Goal: Information Seeking & Learning: Learn about a topic

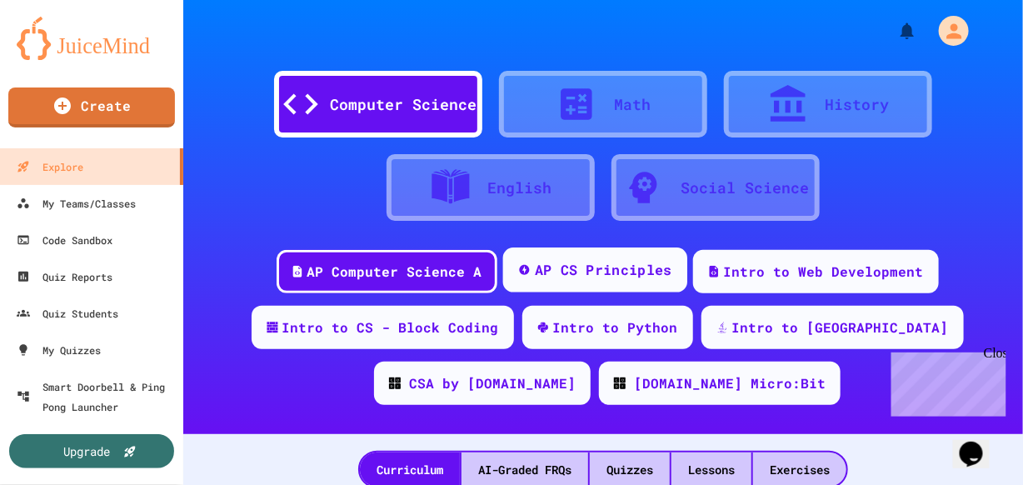
click at [634, 266] on div "AP CS Principles" at bounding box center [603, 270] width 138 height 21
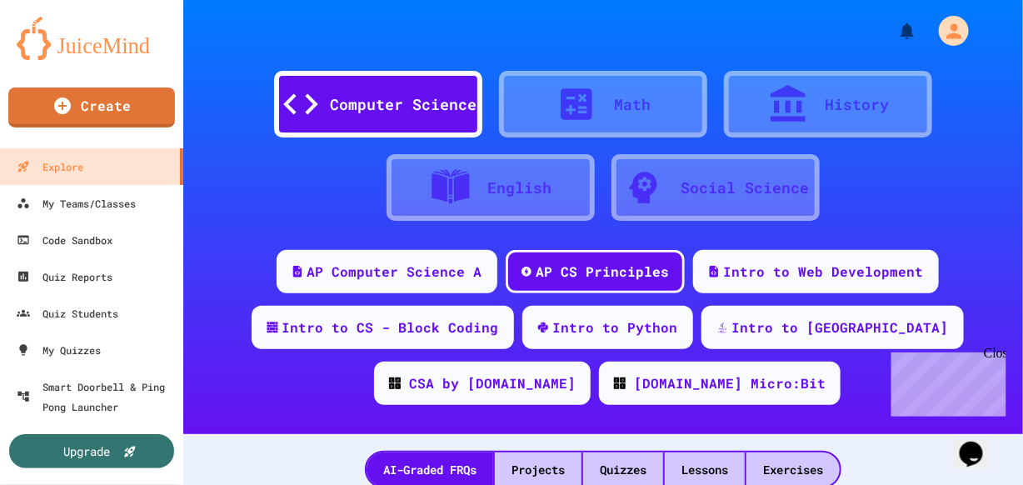
scroll to position [180, 0]
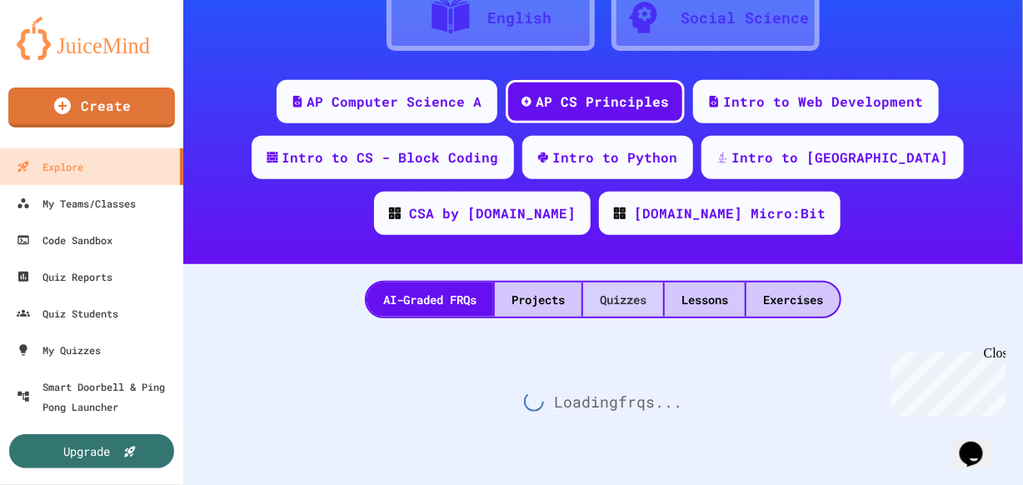
click at [625, 299] on div "Quizzes" at bounding box center [623, 300] width 80 height 34
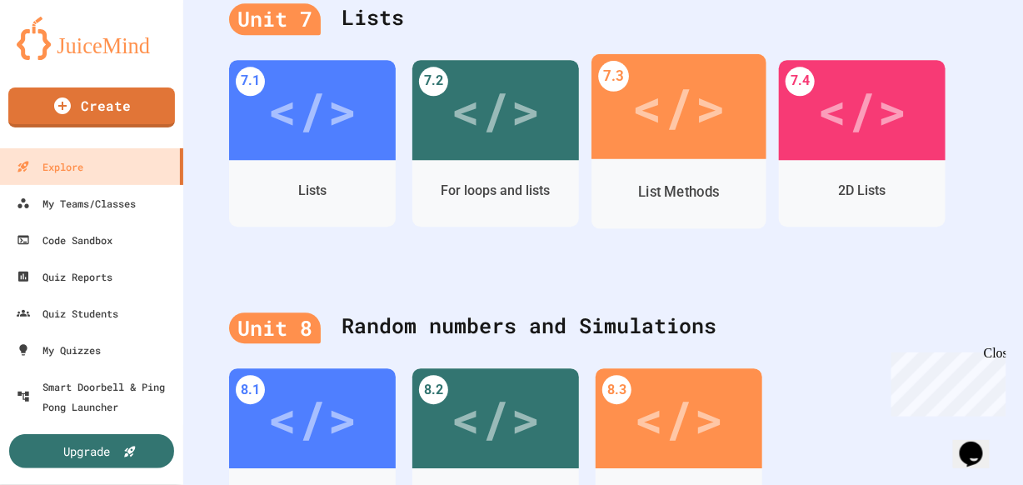
scroll to position [2983, 0]
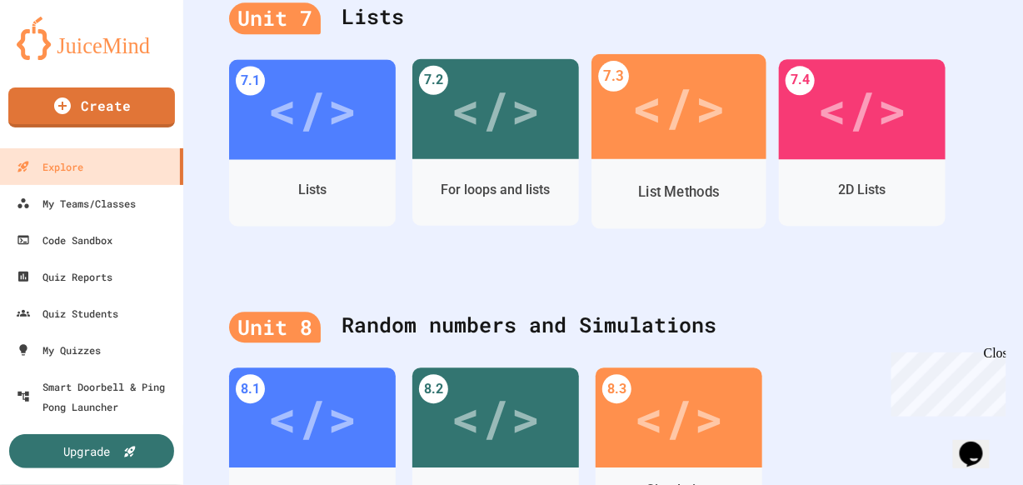
click at [738, 158] on div "</>" at bounding box center [679, 105] width 175 height 105
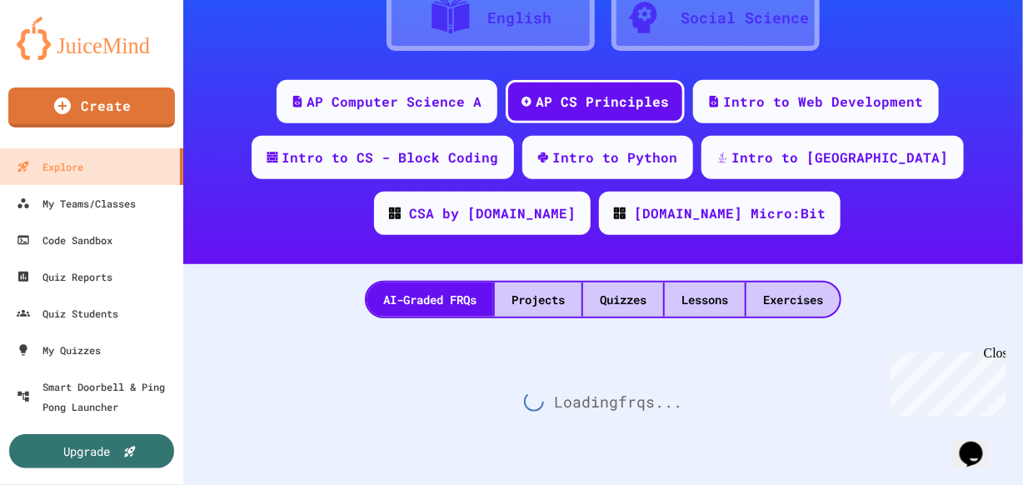
scroll to position [180, 0]
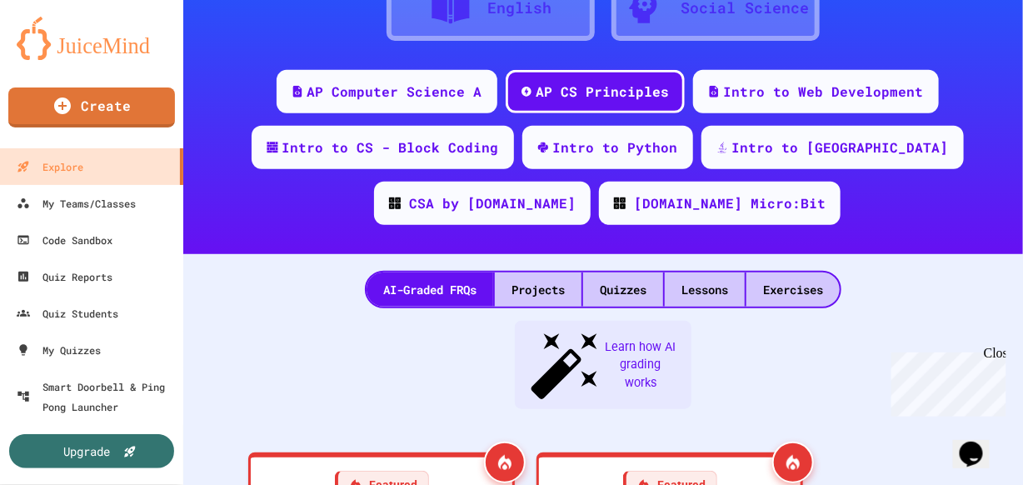
scroll to position [2983, 0]
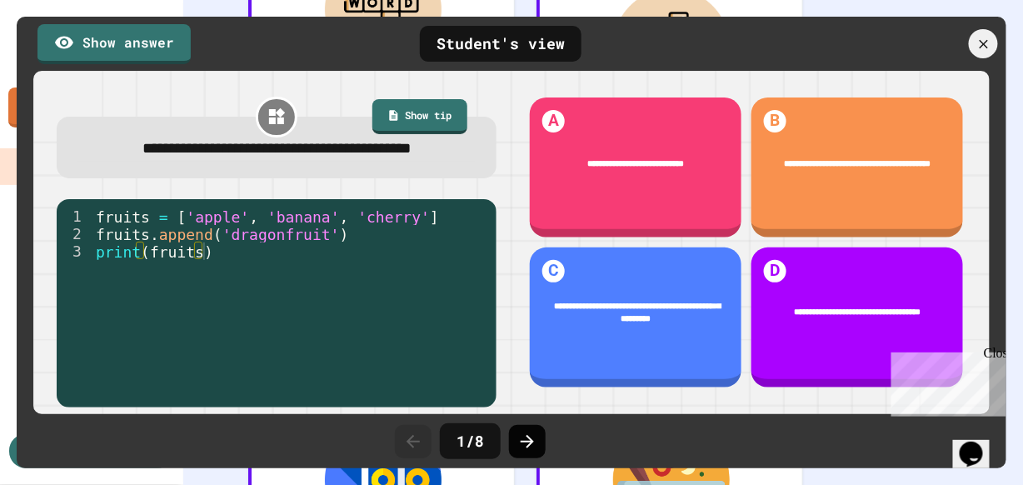
click at [529, 433] on icon at bounding box center [528, 442] width 20 height 20
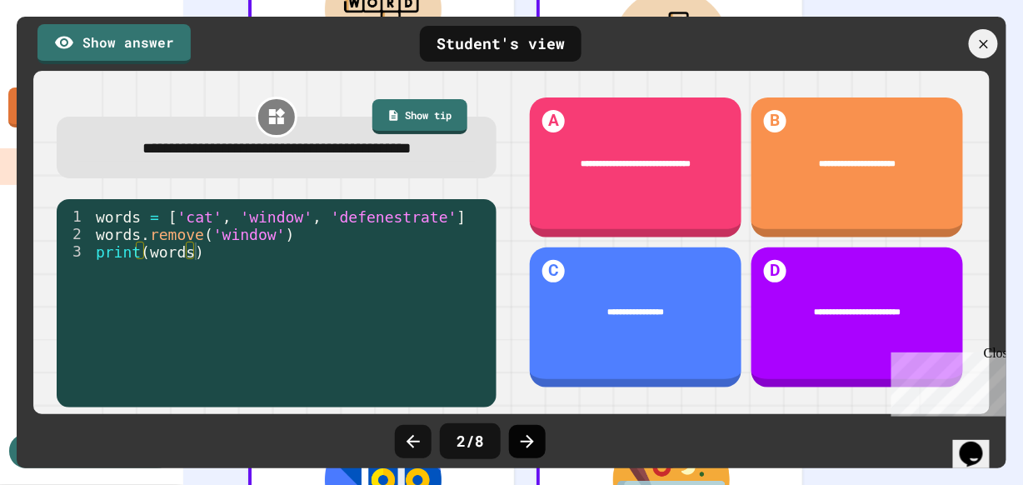
click at [529, 435] on icon at bounding box center [528, 442] width 20 height 20
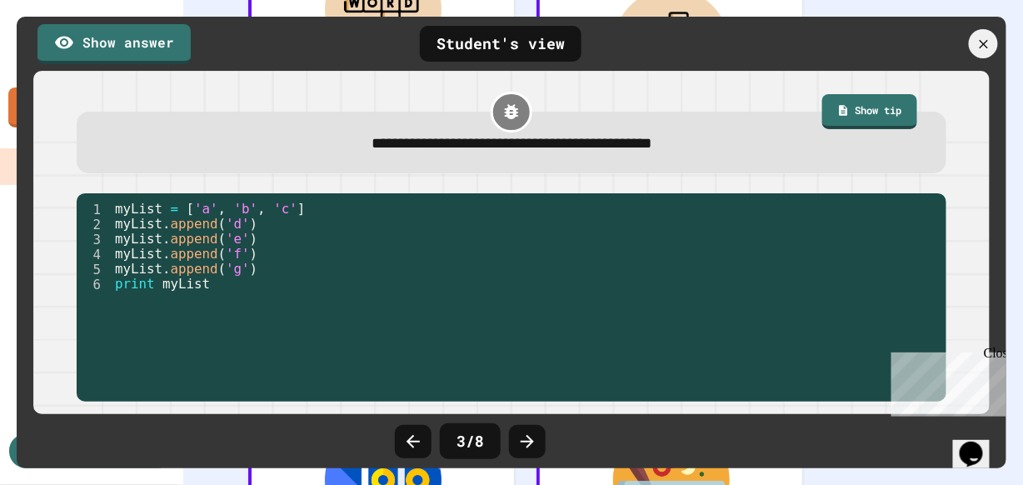
click at [529, 435] on icon at bounding box center [528, 442] width 20 height 20
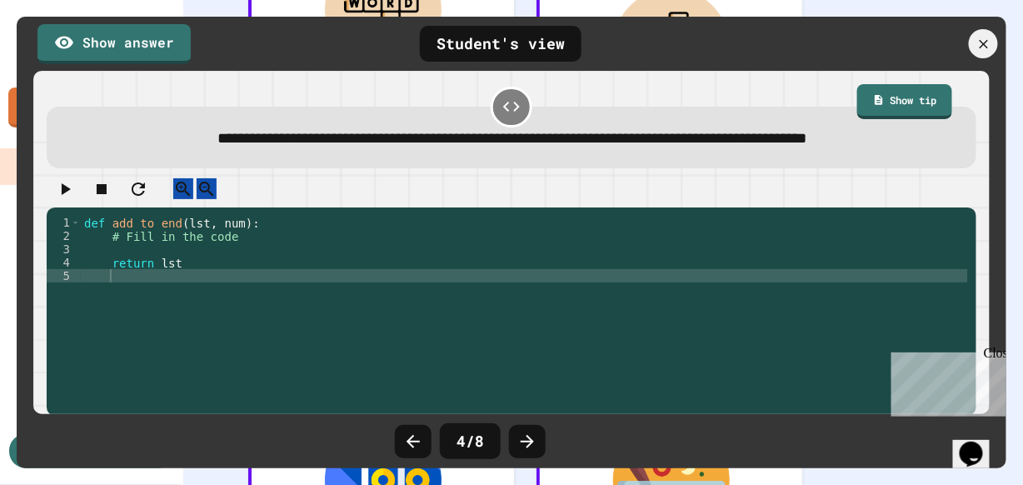
click at [529, 435] on icon at bounding box center [528, 442] width 20 height 20
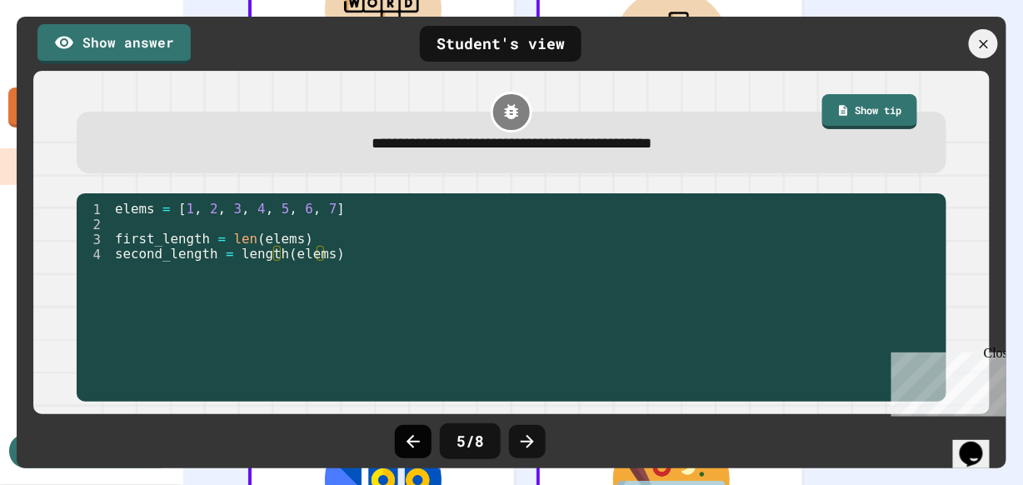
click at [431, 437] on div at bounding box center [413, 441] width 37 height 33
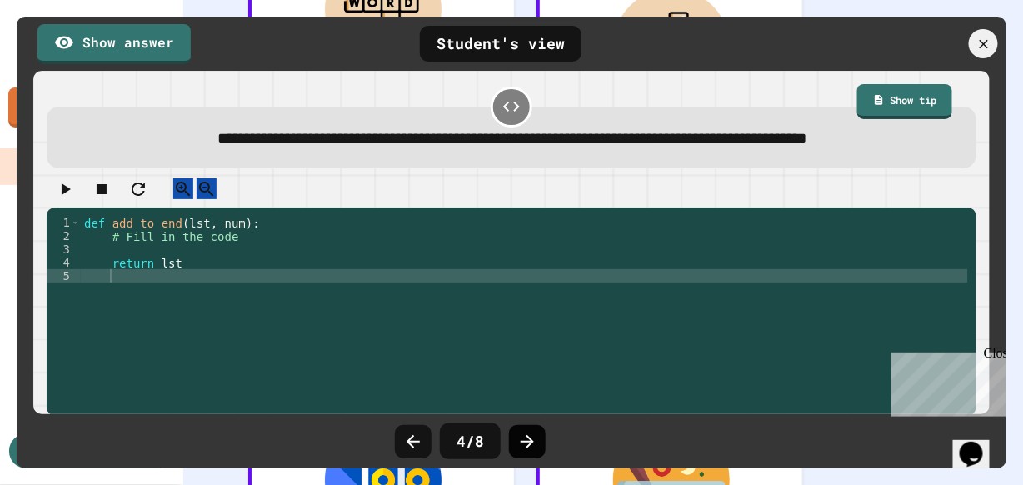
click at [532, 438] on icon at bounding box center [528, 442] width 20 height 20
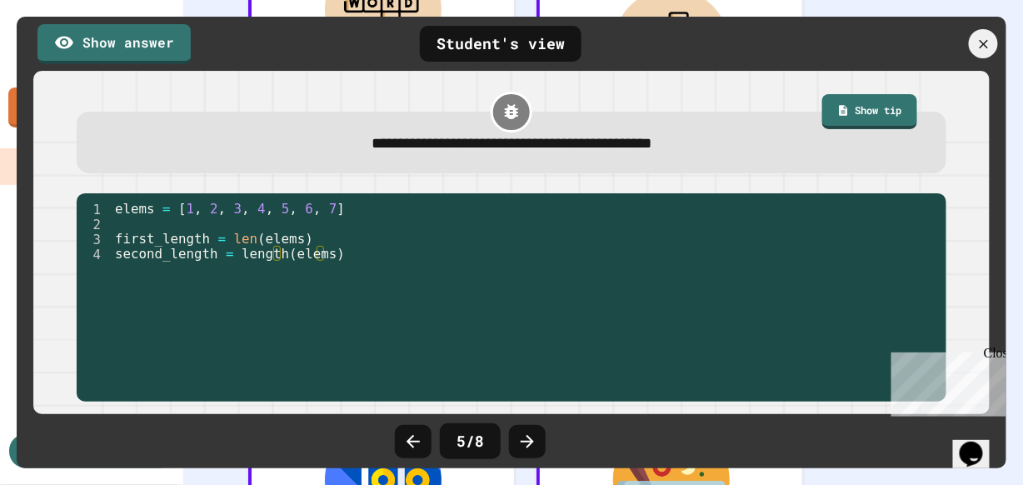
click at [532, 438] on icon at bounding box center [528, 442] width 20 height 20
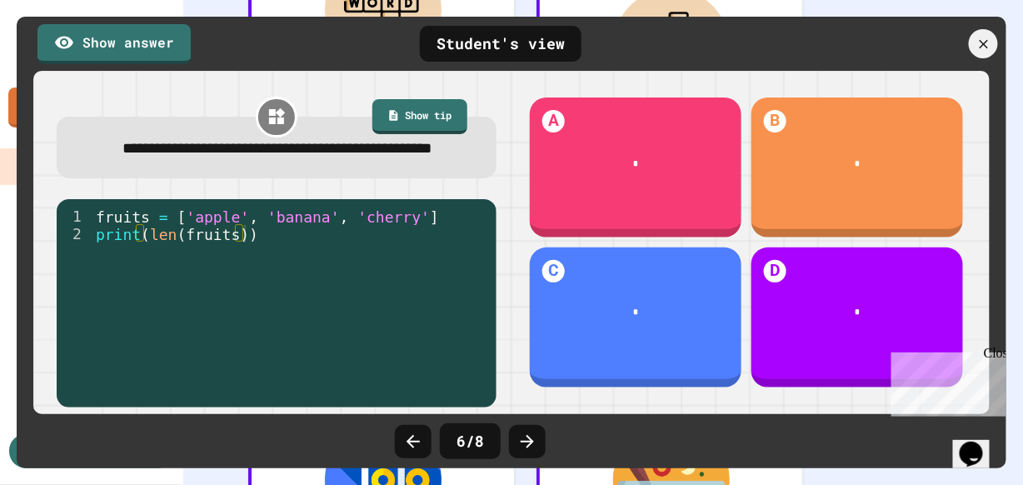
click at [532, 438] on icon at bounding box center [528, 442] width 20 height 20
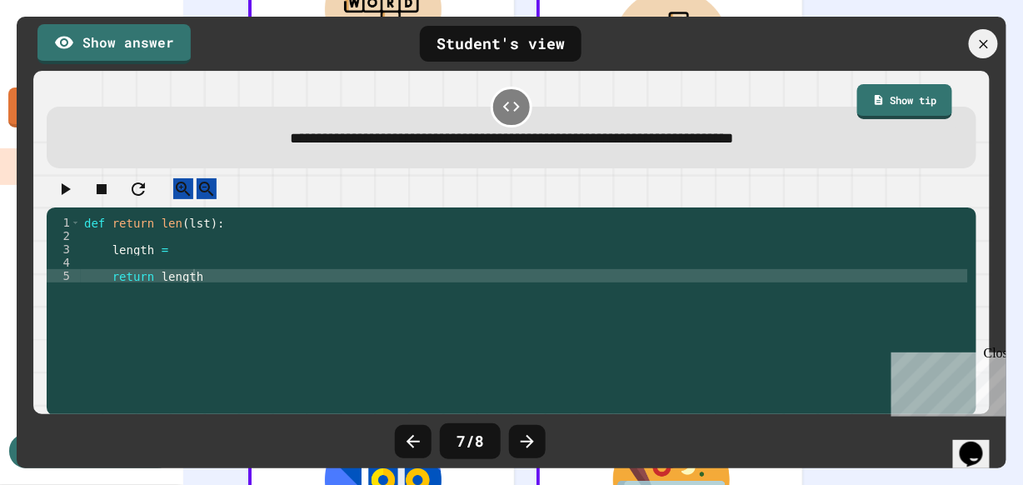
click at [532, 438] on icon at bounding box center [528, 442] width 20 height 20
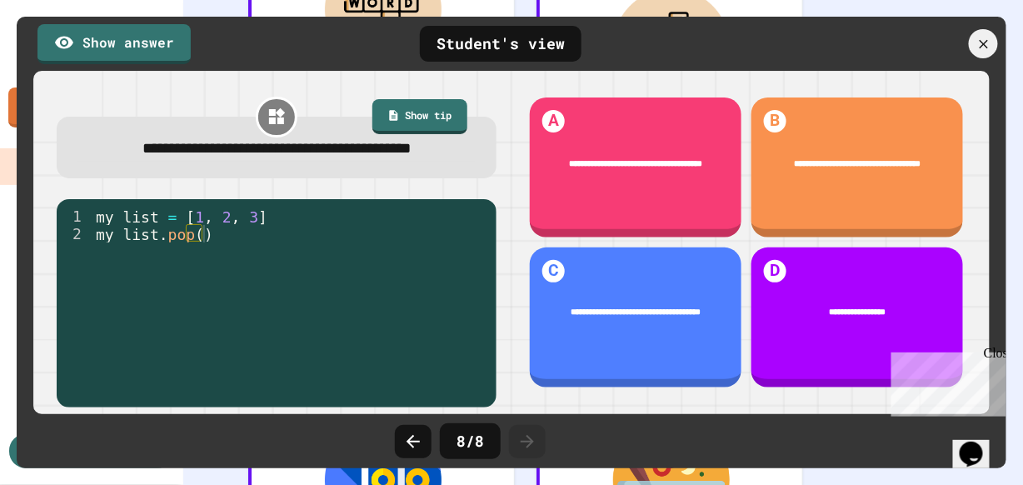
click at [532, 438] on icon at bounding box center [528, 442] width 20 height 20
click at [974, 38] on div at bounding box center [984, 44] width 35 height 35
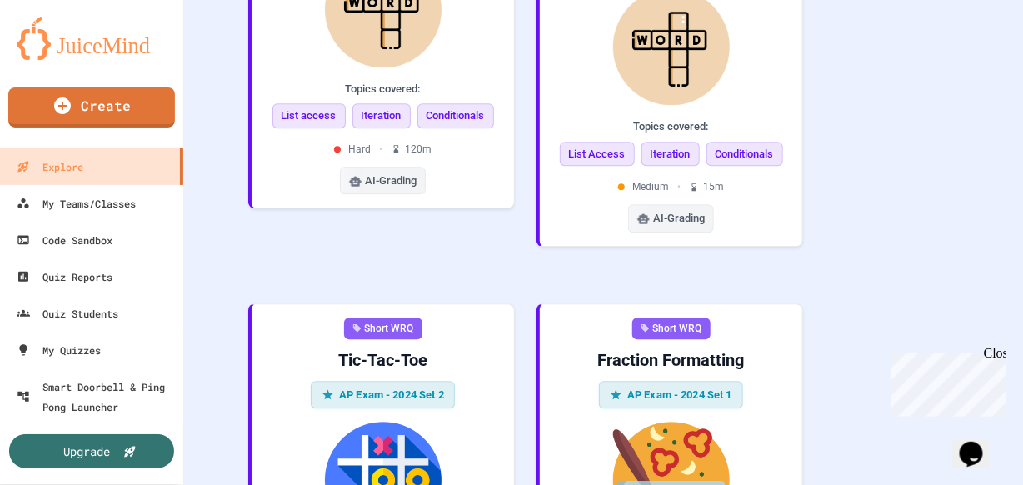
drag, startPoint x: 283, startPoint y: 148, endPoint x: 298, endPoint y: 133, distance: 21.2
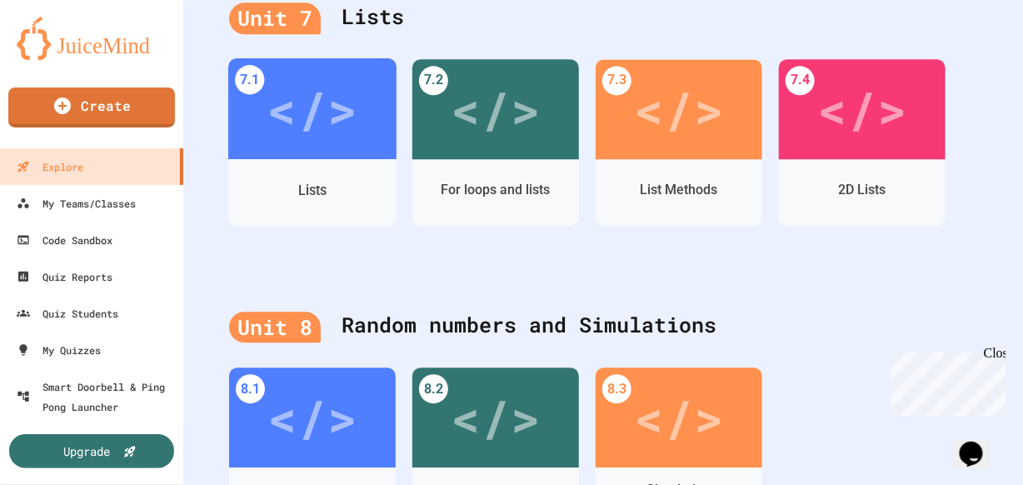
click at [331, 180] on div "Lists" at bounding box center [312, 191] width 168 height 47
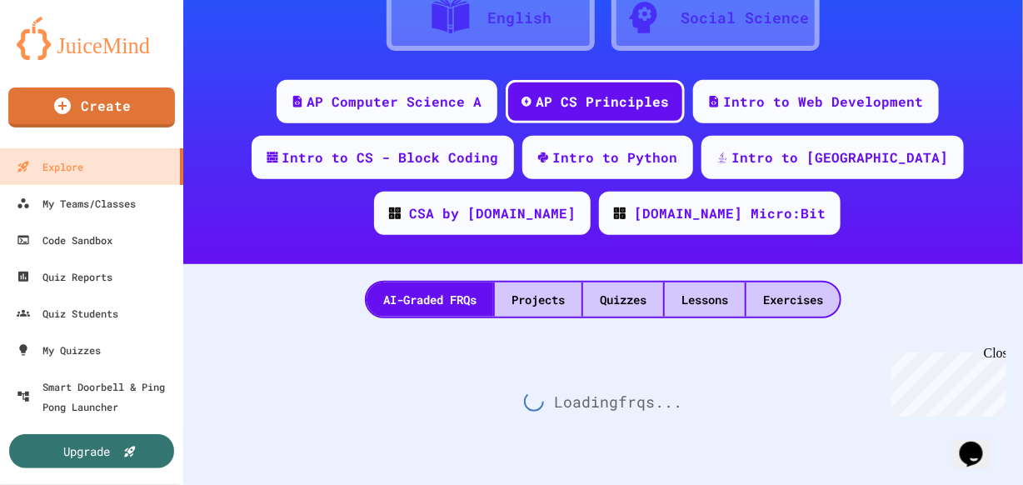
scroll to position [180, 0]
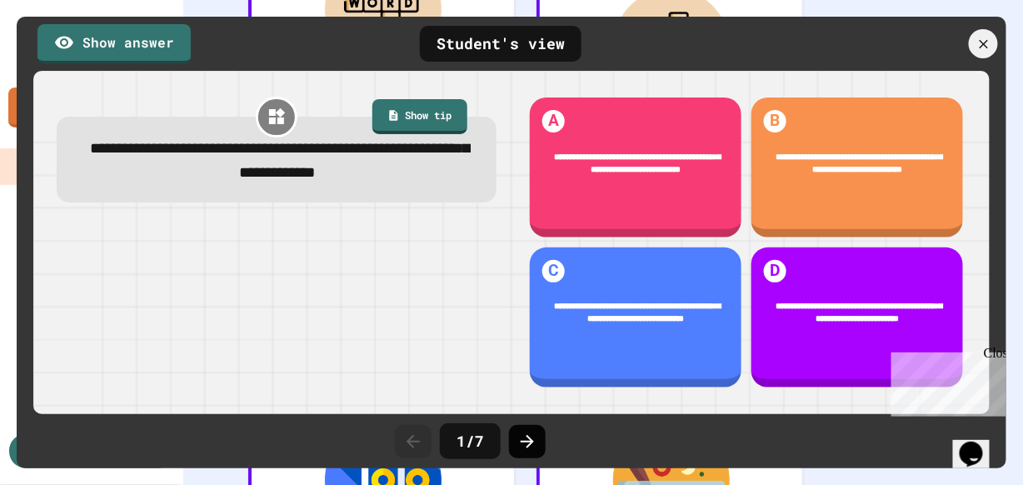
click at [526, 434] on icon at bounding box center [528, 442] width 20 height 20
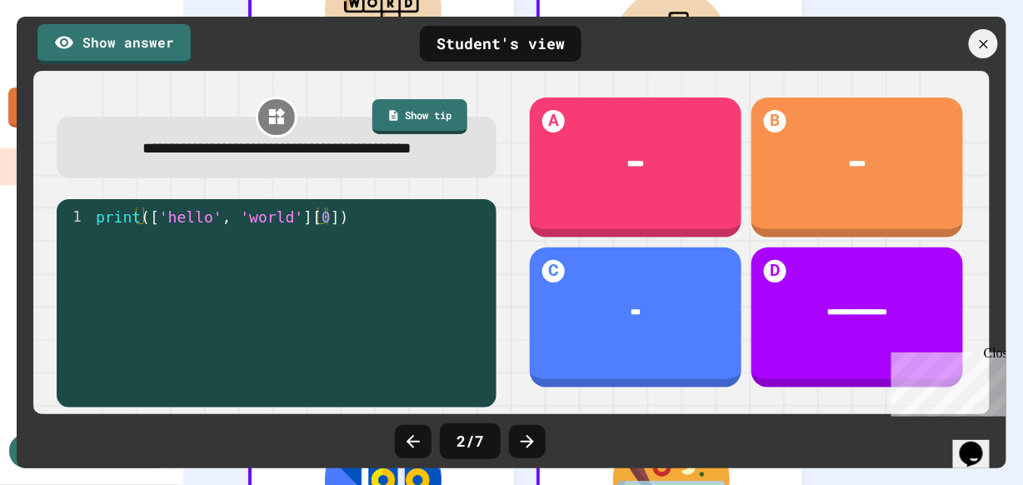
click at [526, 434] on icon at bounding box center [528, 442] width 20 height 20
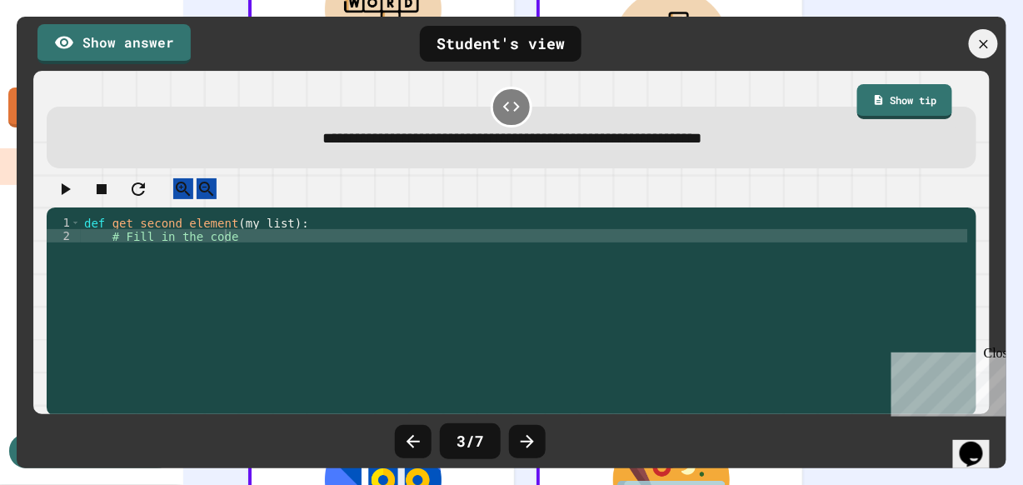
click at [526, 434] on icon at bounding box center [528, 442] width 20 height 20
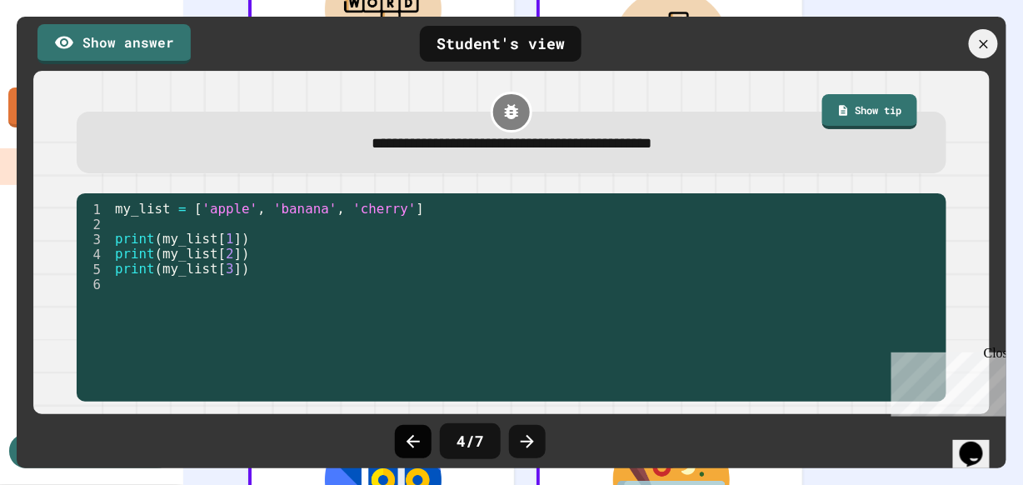
click at [421, 436] on icon at bounding box center [413, 442] width 20 height 20
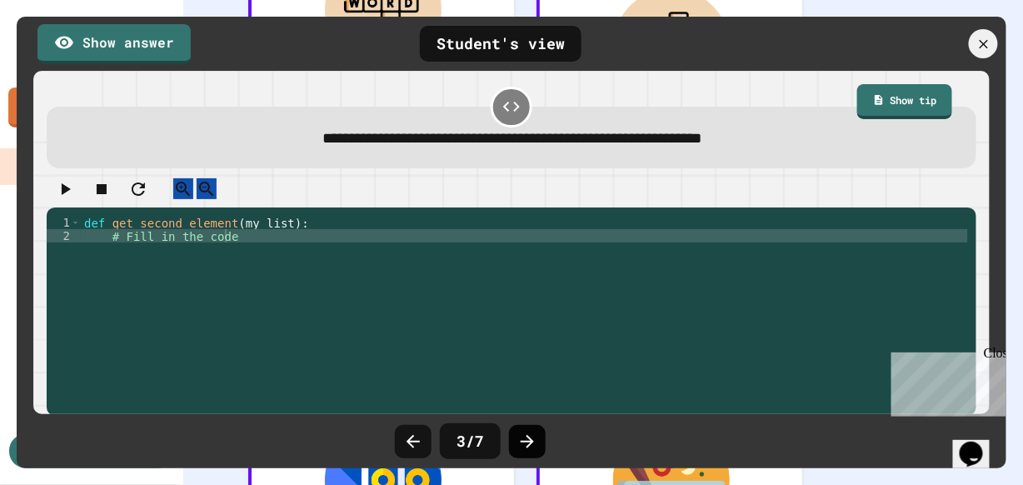
click at [519, 438] on icon at bounding box center [528, 442] width 20 height 20
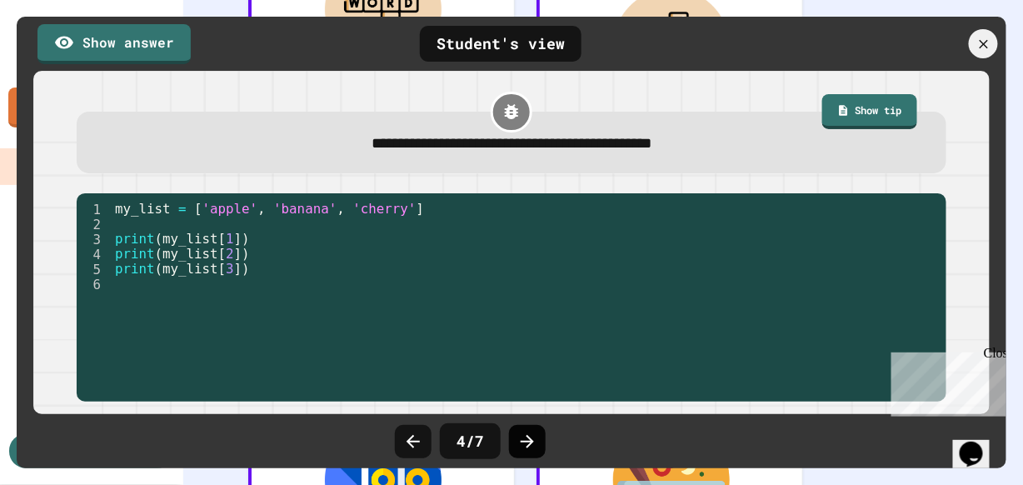
click at [521, 438] on icon at bounding box center [528, 442] width 20 height 20
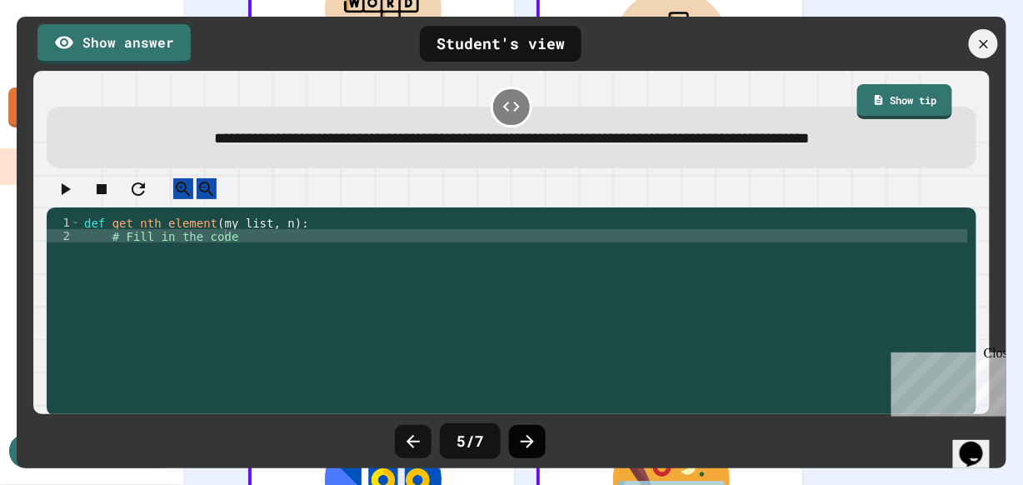
click at [520, 433] on icon at bounding box center [528, 442] width 20 height 20
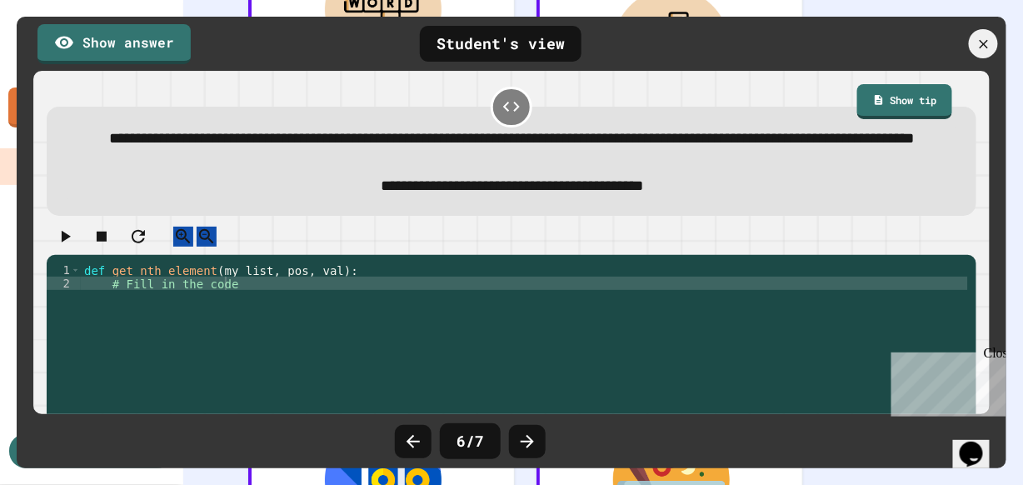
click at [520, 433] on icon at bounding box center [528, 442] width 20 height 20
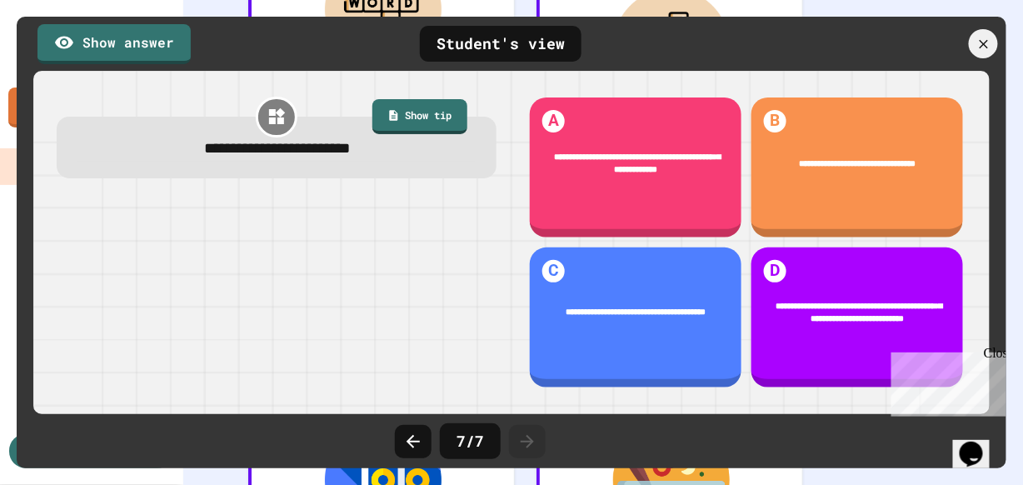
click at [520, 433] on icon at bounding box center [528, 442] width 20 height 20
drag, startPoint x: 991, startPoint y: 33, endPoint x: 981, endPoint y: 42, distance: 13.0
click at [991, 34] on div at bounding box center [984, 44] width 35 height 35
